Goal: Transaction & Acquisition: Book appointment/travel/reservation

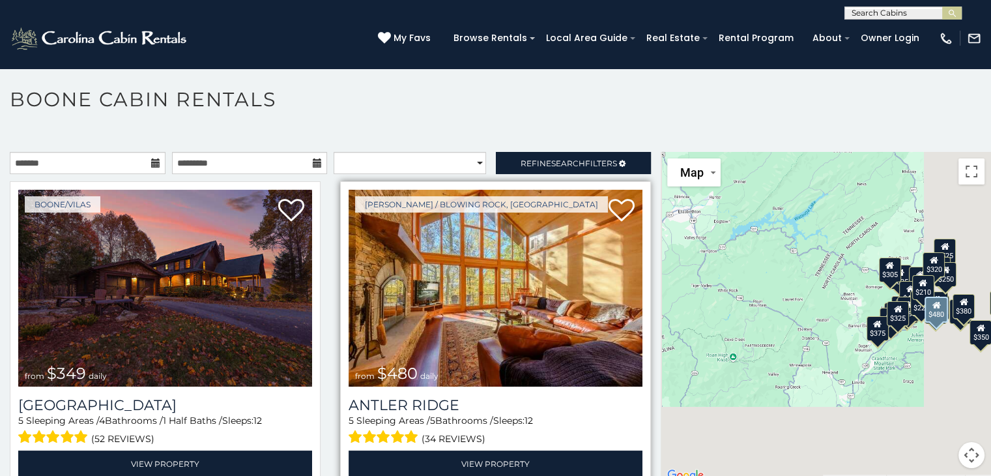
scroll to position [12, 0]
